Goal: Task Accomplishment & Management: Use online tool/utility

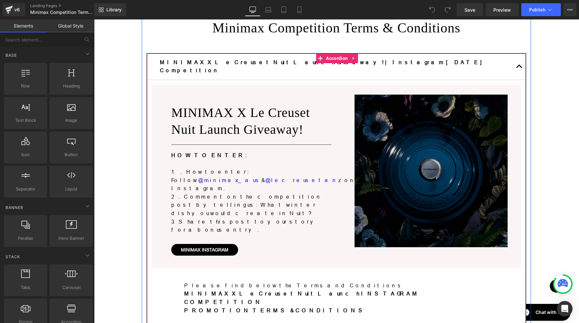
scroll to position [68, 0]
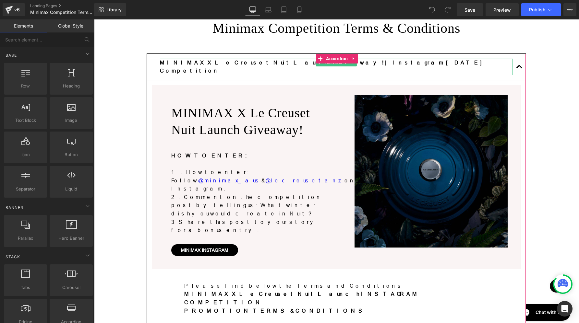
click at [371, 61] on p "MINIMAX X Le Creuset Nuit Launch Giveaway! | Instagram [DATE] Competition" at bounding box center [336, 67] width 353 height 17
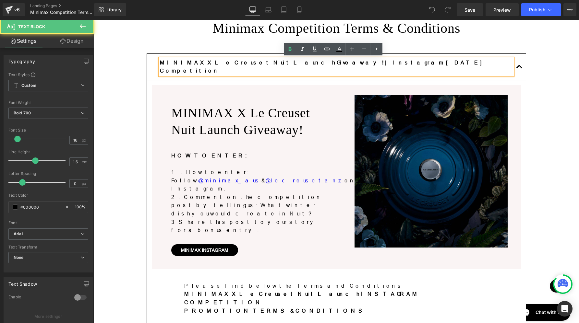
click at [377, 62] on p "MINIMAX X Le Creuset Nuit Launch Giveaway! | Instagram [DATE] Competition" at bounding box center [336, 67] width 353 height 17
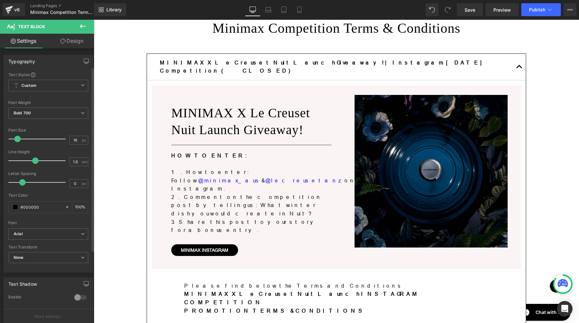
scroll to position [81, 0]
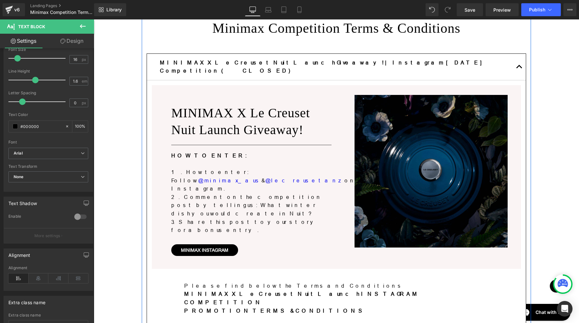
click at [320, 55] on span at bounding box center [323, 59] width 7 height 8
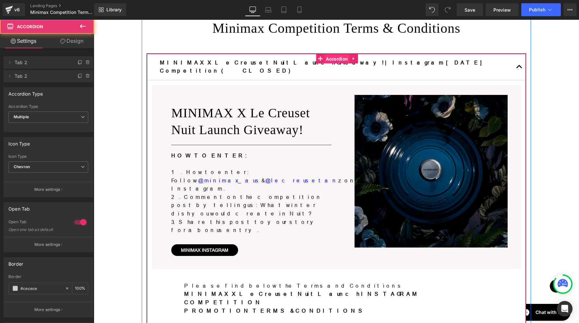
click at [324, 58] on span "Accordion" at bounding box center [336, 59] width 25 height 10
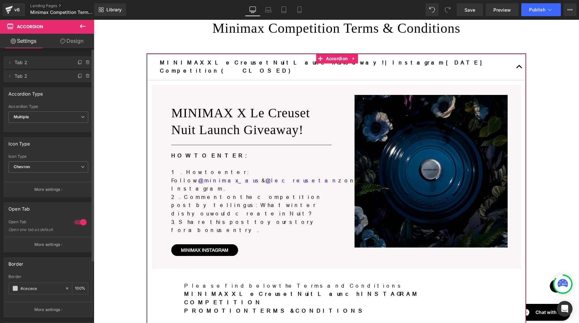
drag, startPoint x: 78, startPoint y: 222, endPoint x: 136, endPoint y: 182, distance: 70.7
click at [78, 222] on div at bounding box center [81, 222] width 16 height 10
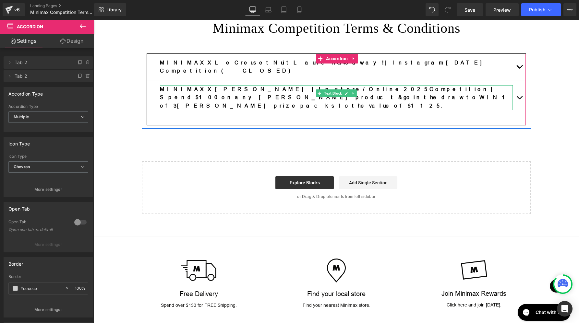
drag, startPoint x: 220, startPoint y: 87, endPoint x: 217, endPoint y: 86, distance: 3.3
click at [220, 86] on p "MINIMAX X [PERSON_NAME] | In-store/Online 2025 Competition | Spend $100 on any …" at bounding box center [336, 97] width 353 height 25
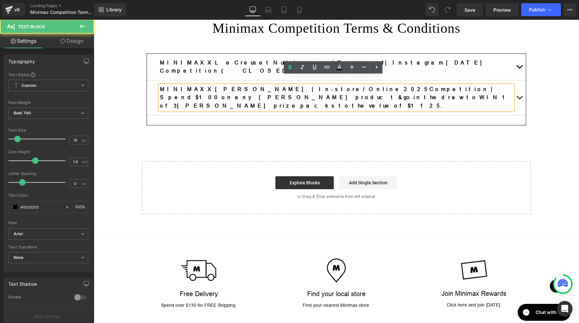
click at [216, 86] on p "MINIMAX X [PERSON_NAME] | In-store/Online 2025 Competition | Spend $100 on any …" at bounding box center [336, 97] width 353 height 25
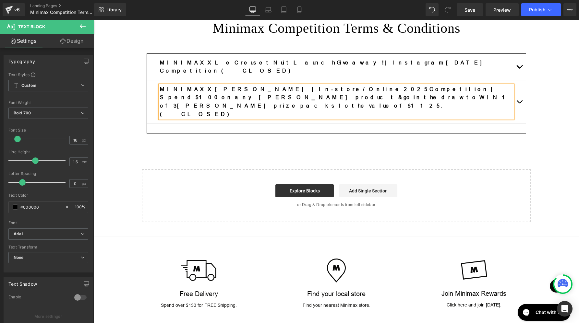
click at [517, 81] on button "button" at bounding box center [519, 101] width 13 height 43
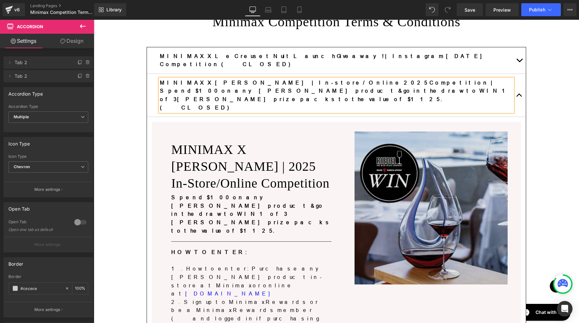
scroll to position [68, 0]
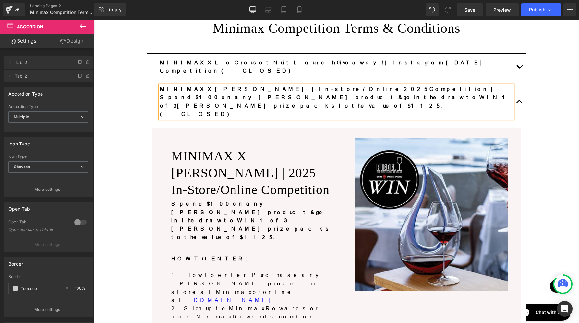
click at [514, 83] on button "button" at bounding box center [519, 101] width 13 height 43
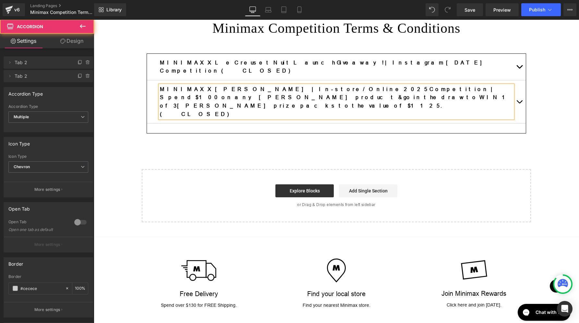
click at [518, 60] on button "button" at bounding box center [519, 67] width 13 height 26
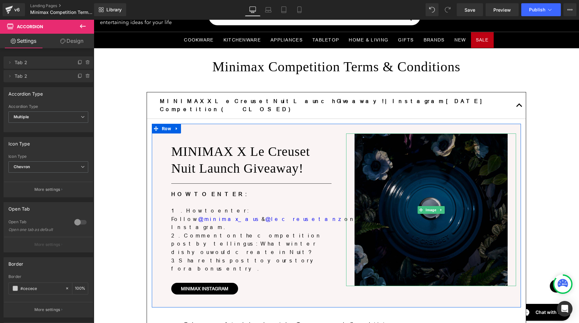
scroll to position [28, 0]
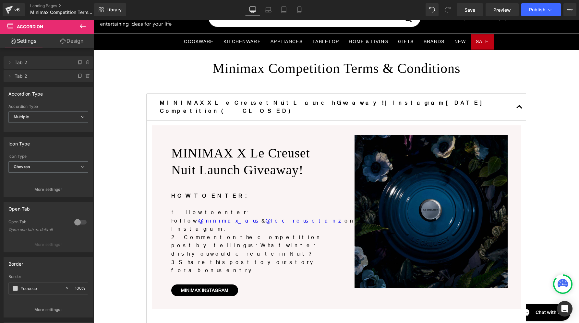
click at [519, 102] on button "button" at bounding box center [519, 107] width 13 height 26
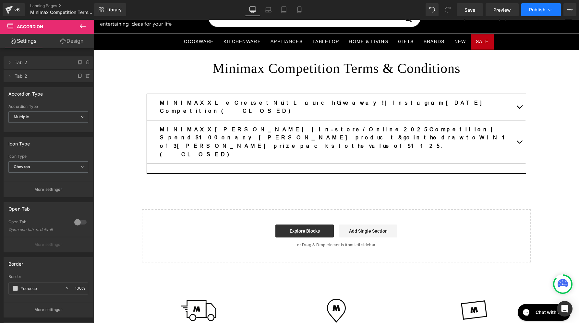
click at [537, 10] on span "Publish" at bounding box center [537, 9] width 16 height 5
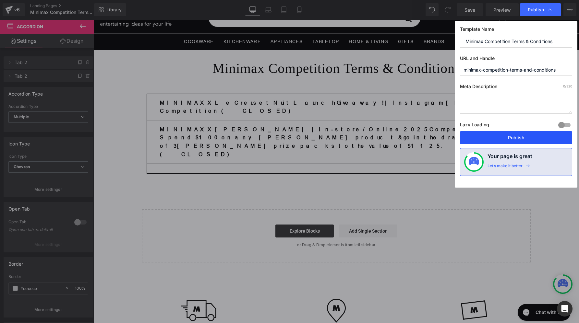
click at [507, 142] on button "Publish" at bounding box center [516, 137] width 112 height 13
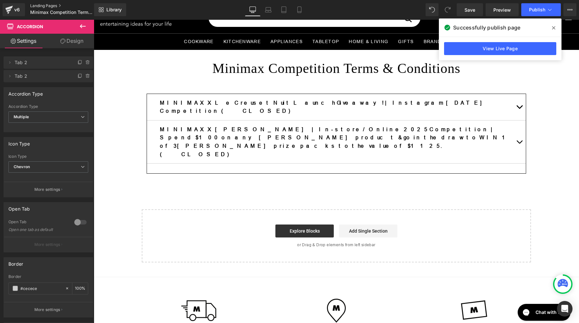
click at [43, 4] on link "Landing Pages" at bounding box center [67, 5] width 75 height 5
